Goal: Task Accomplishment & Management: Manage account settings

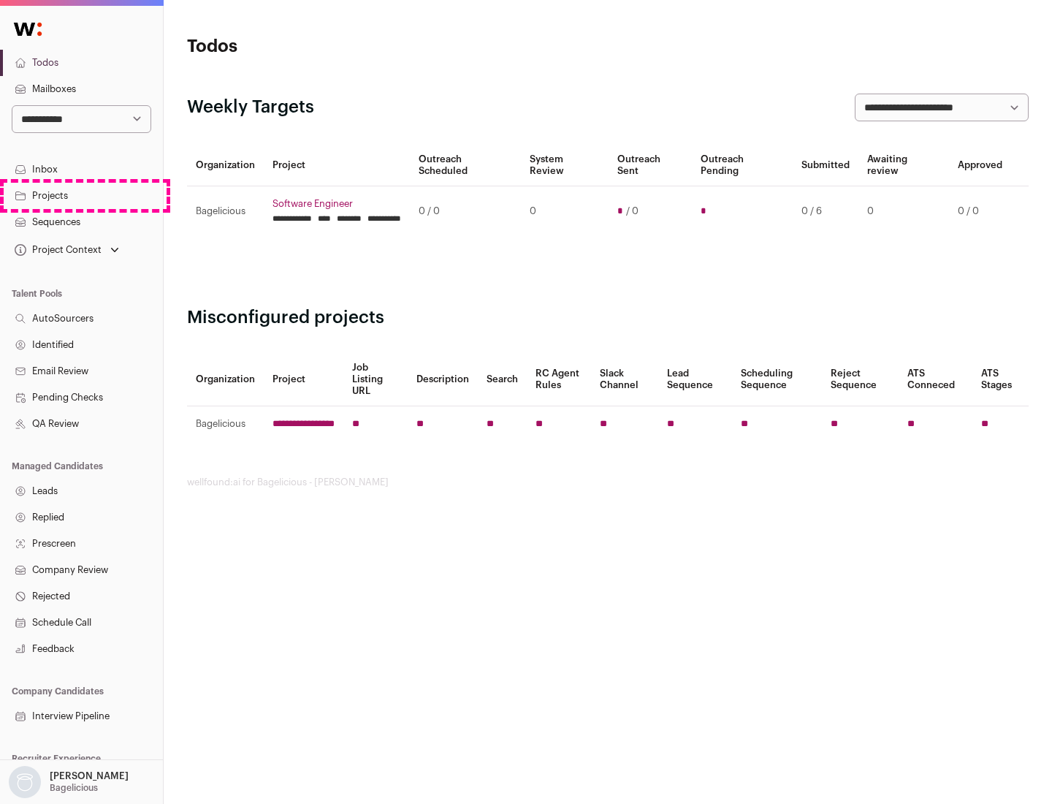
click at [81, 195] on link "Projects" at bounding box center [81, 196] width 163 height 26
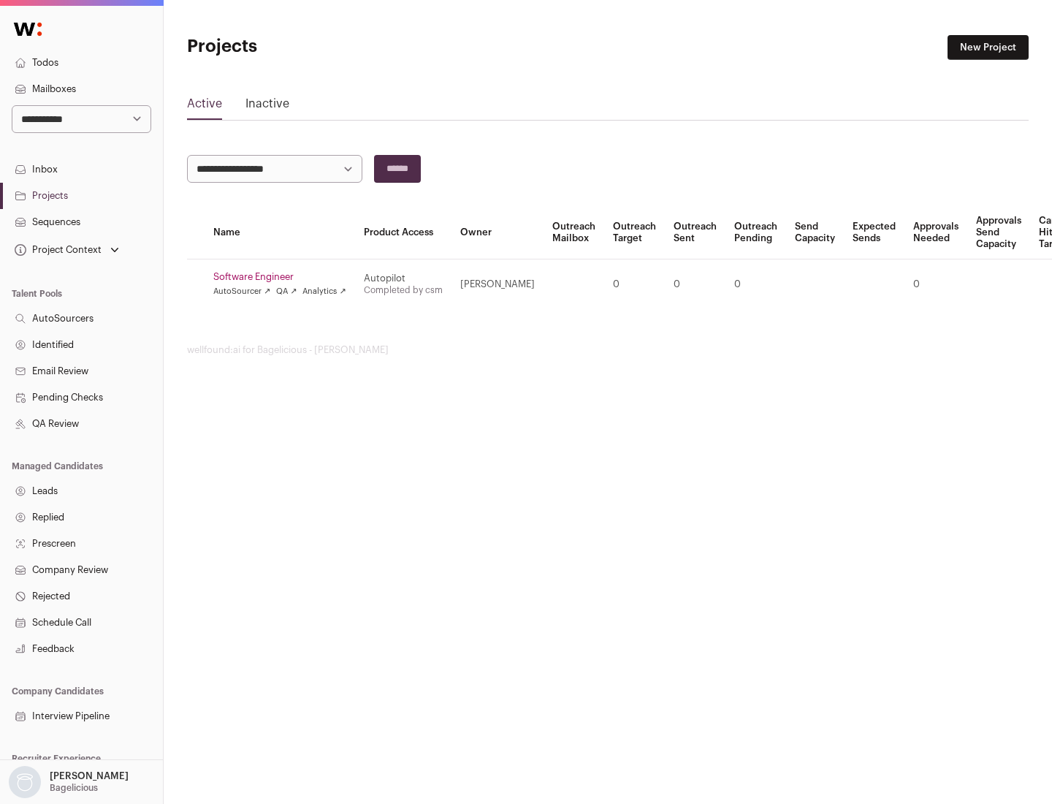
click at [284, 277] on link "Software Engineer" at bounding box center [279, 277] width 133 height 12
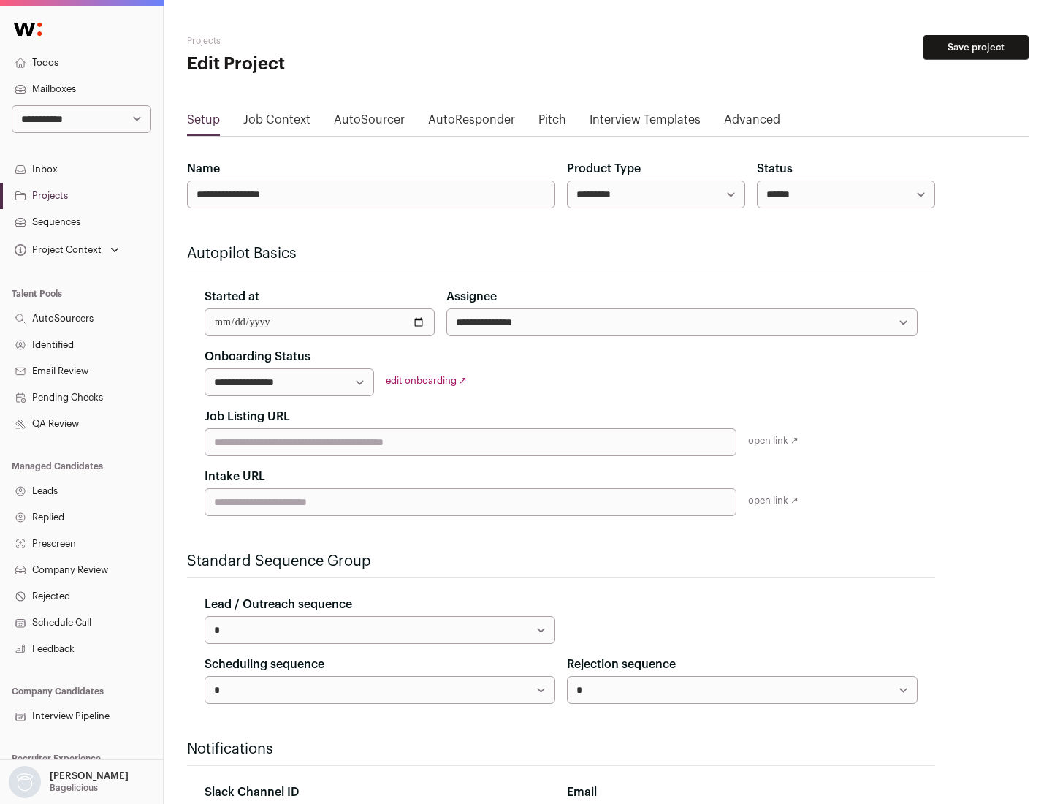
click at [976, 47] on button "Save project" at bounding box center [975, 47] width 105 height 25
